Goal: Find specific page/section: Find specific page/section

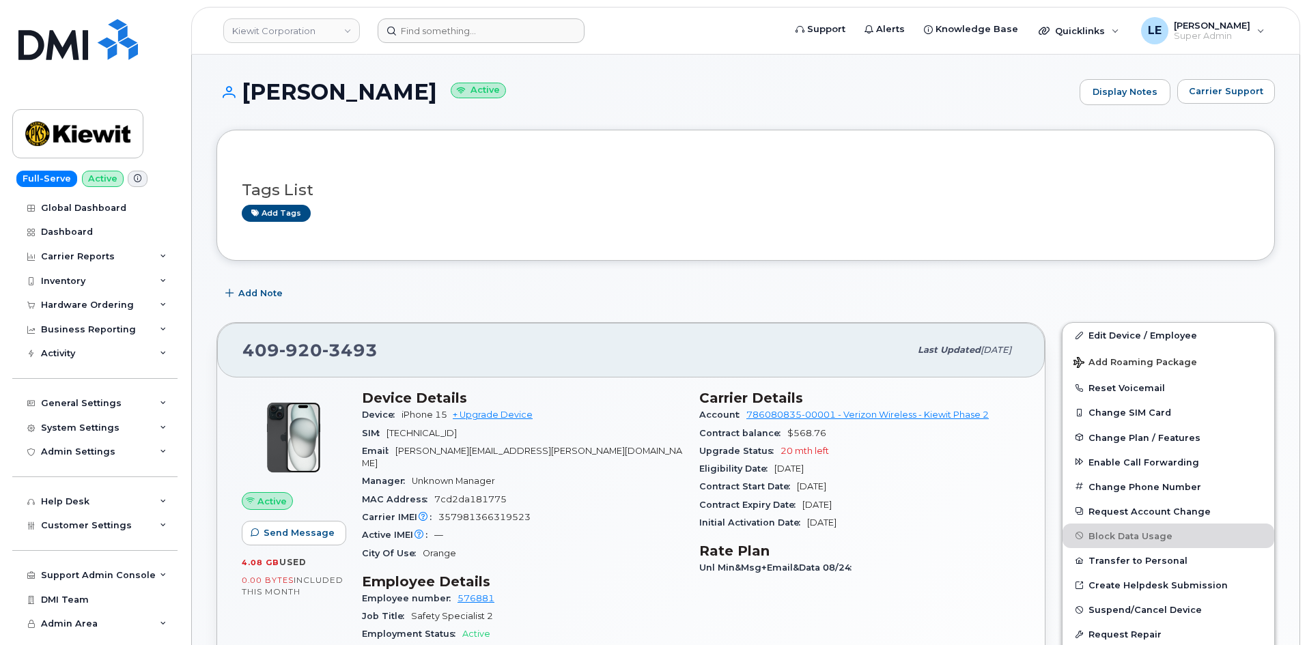
scroll to position [410, 0]
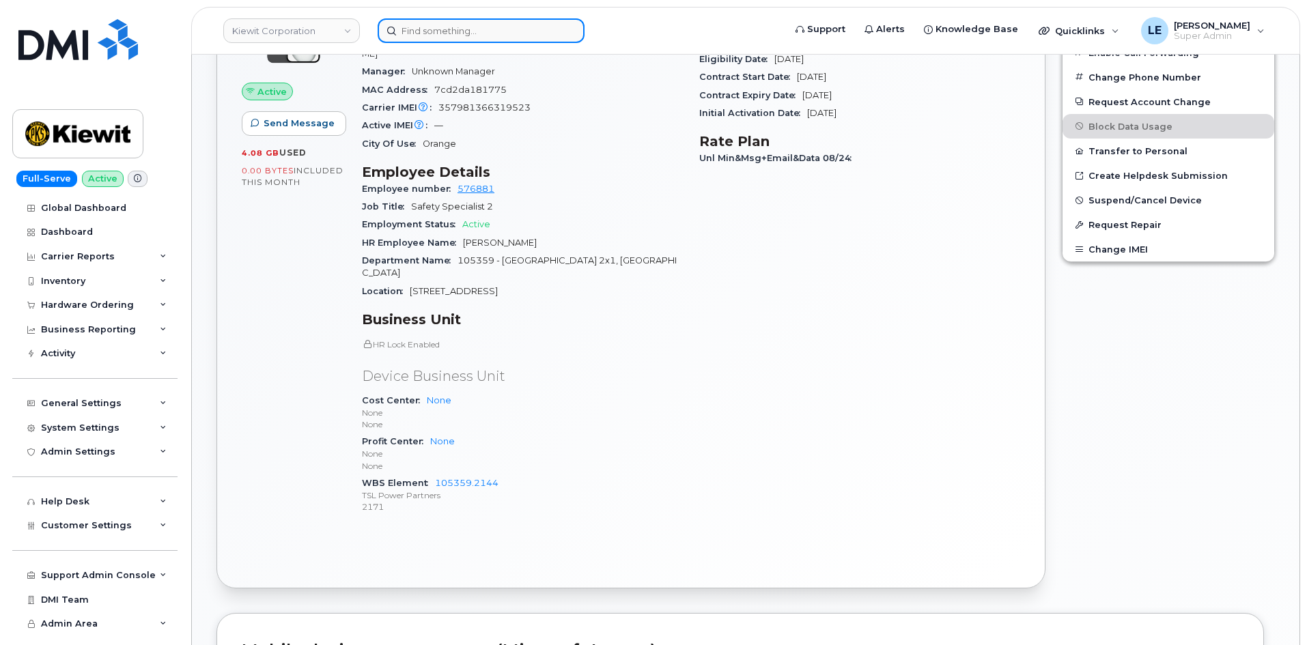
click at [481, 25] on input at bounding box center [481, 30] width 207 height 25
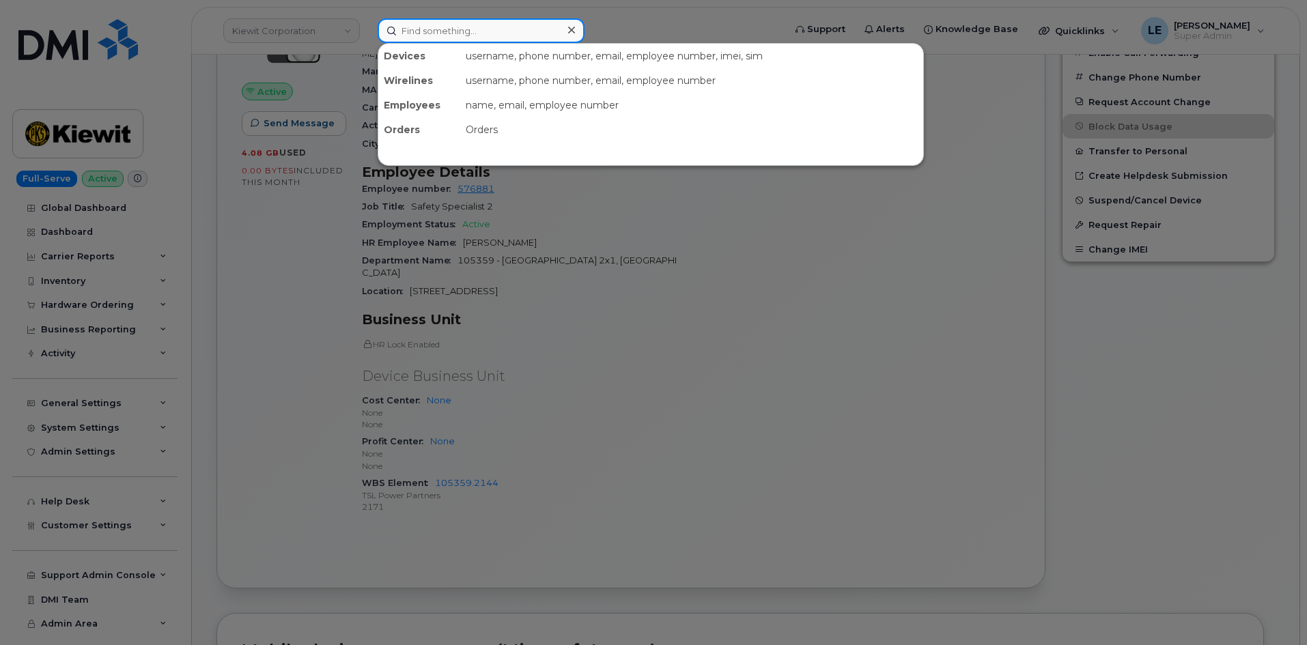
paste input "2507559787"
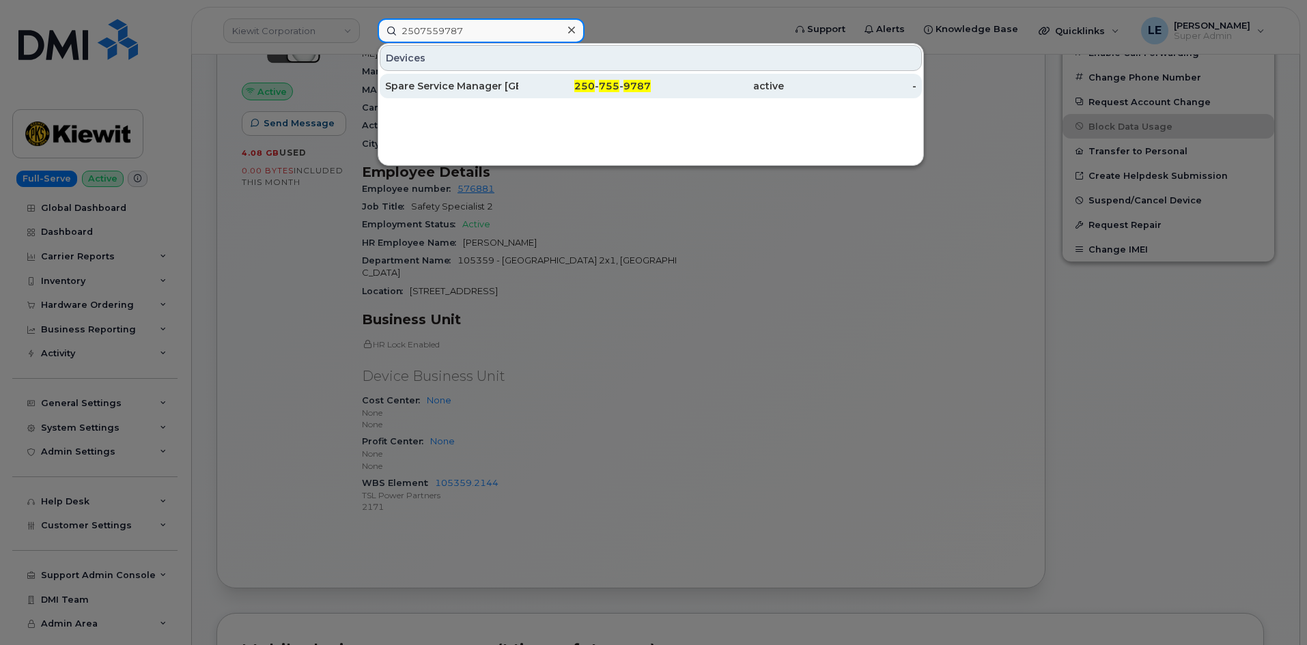
type input "2507559787"
click at [517, 82] on div "Spare Service Manager [GEOGRAPHIC_DATA]" at bounding box center [451, 86] width 133 height 14
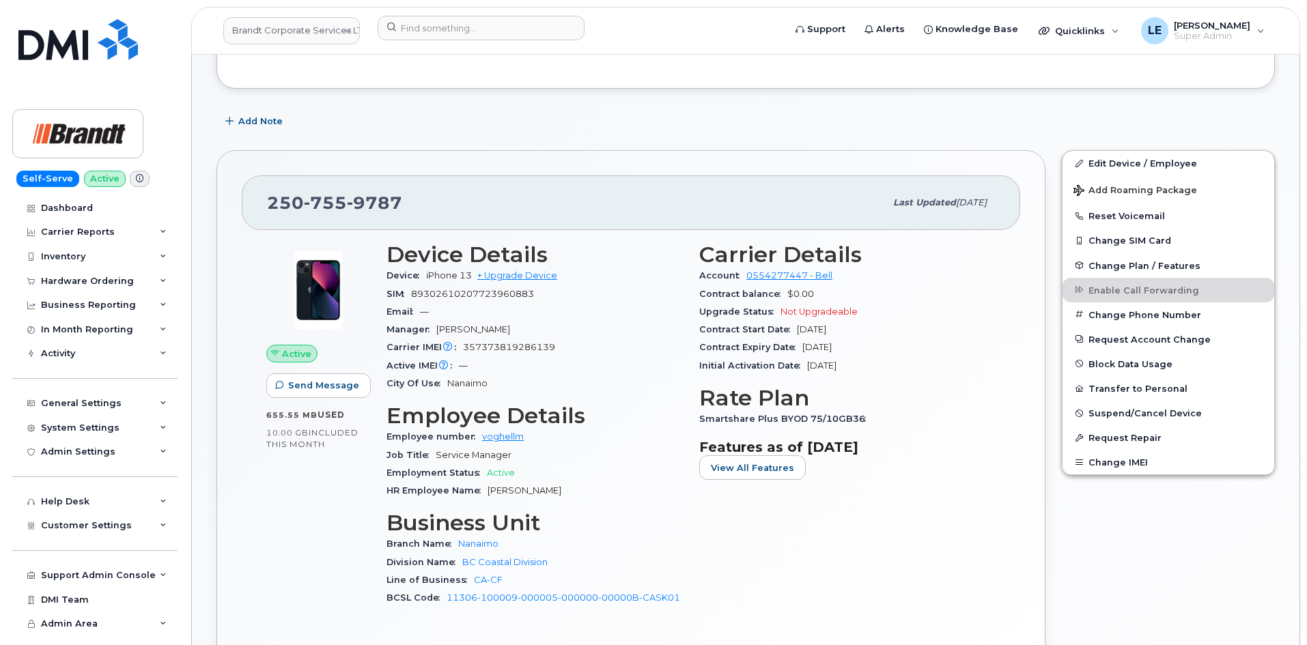
scroll to position [209, 0]
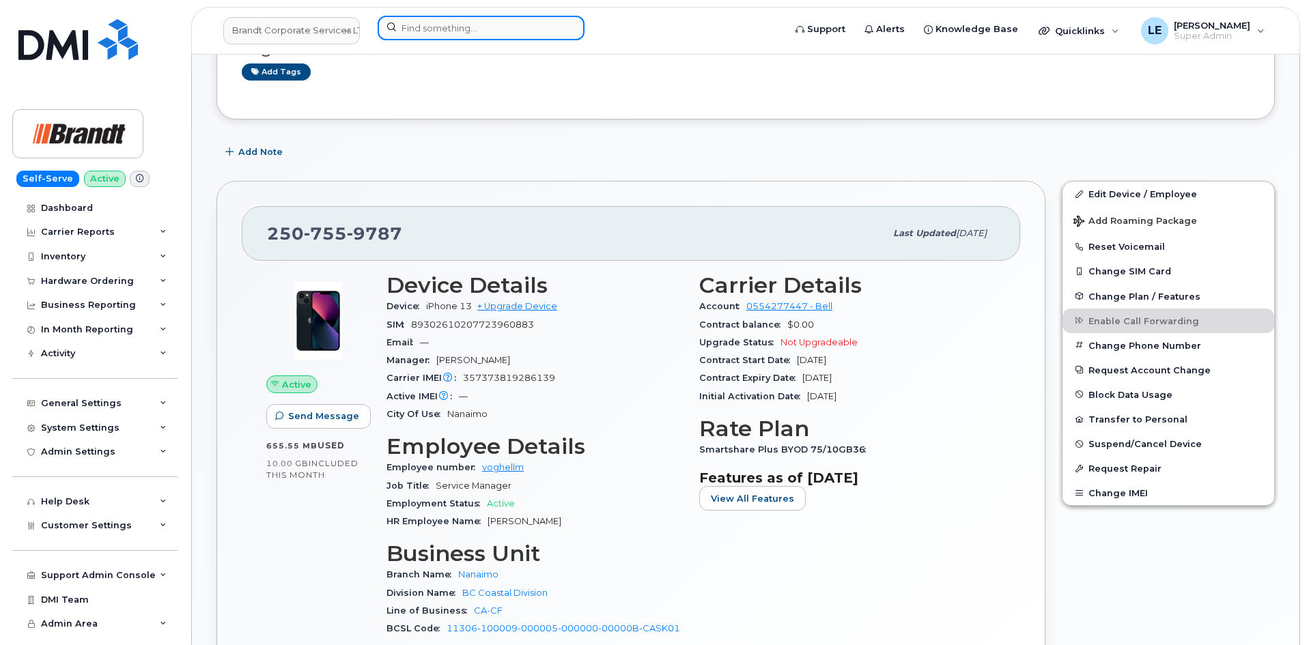
click at [432, 33] on input at bounding box center [481, 28] width 207 height 25
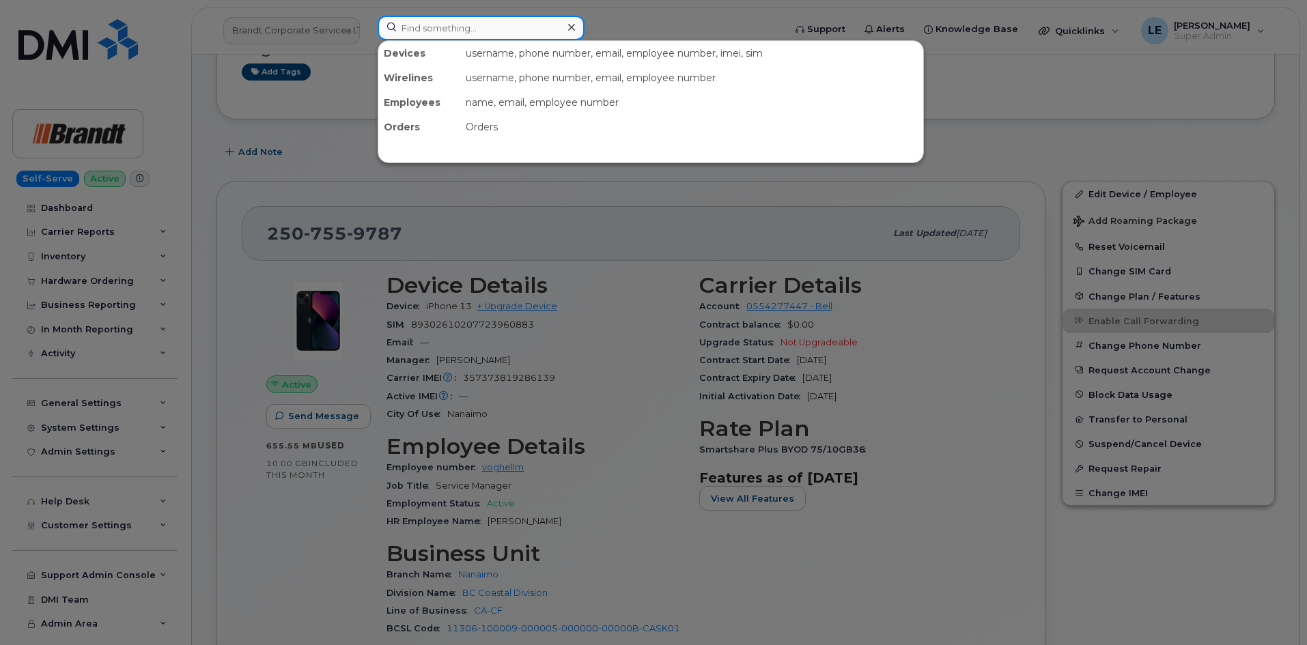
paste input "639-4808849"
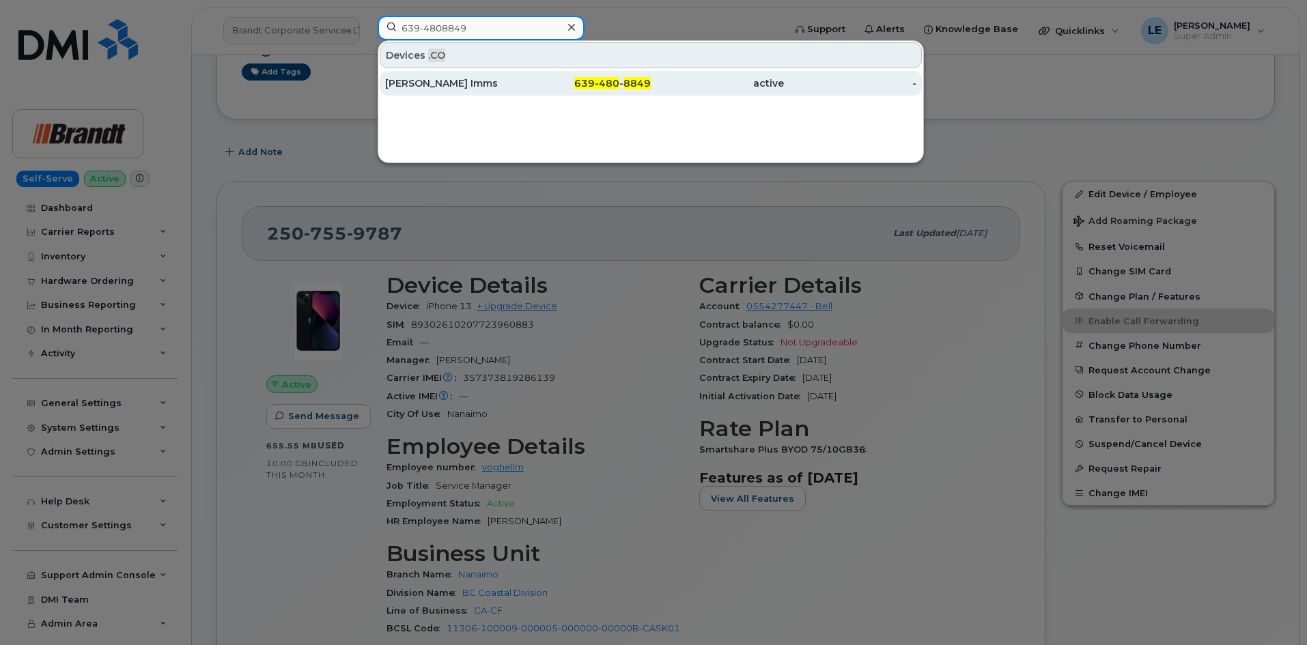
type input "639-4808849"
click at [479, 83] on div "[PERSON_NAME] Imms" at bounding box center [451, 83] width 133 height 14
